Goal: Navigation & Orientation: Find specific page/section

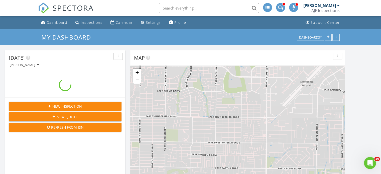
scroll to position [564, 389]
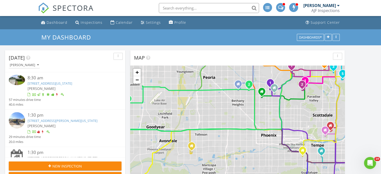
click at [56, 84] on link "216 E Harmont Dr , Phoenix, Arizona 85020" at bounding box center [50, 83] width 45 height 5
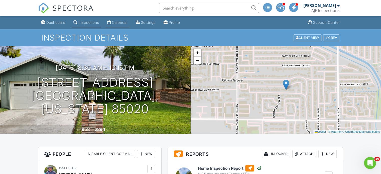
click at [121, 22] on div "Calendar" at bounding box center [120, 22] width 16 height 4
